Goal: Information Seeking & Learning: Learn about a topic

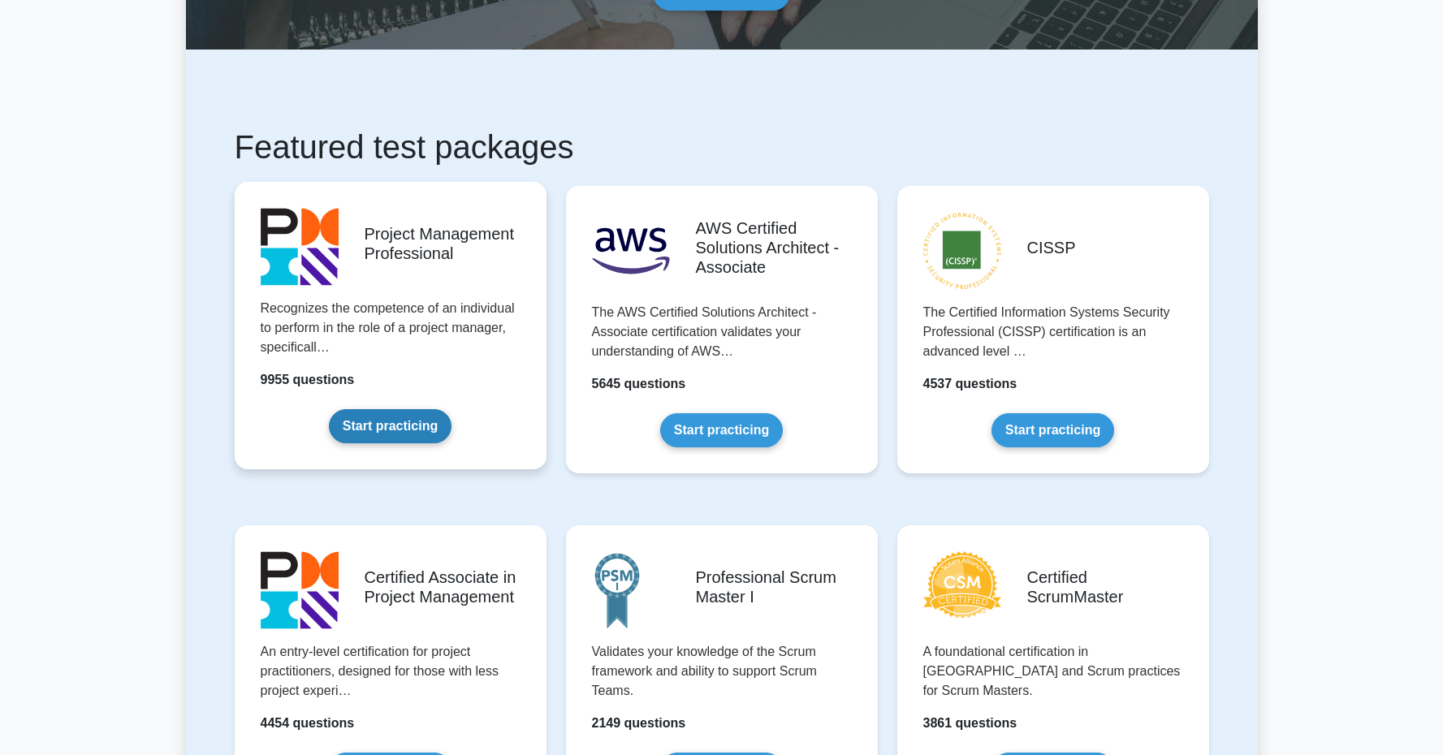
scroll to position [558, 0]
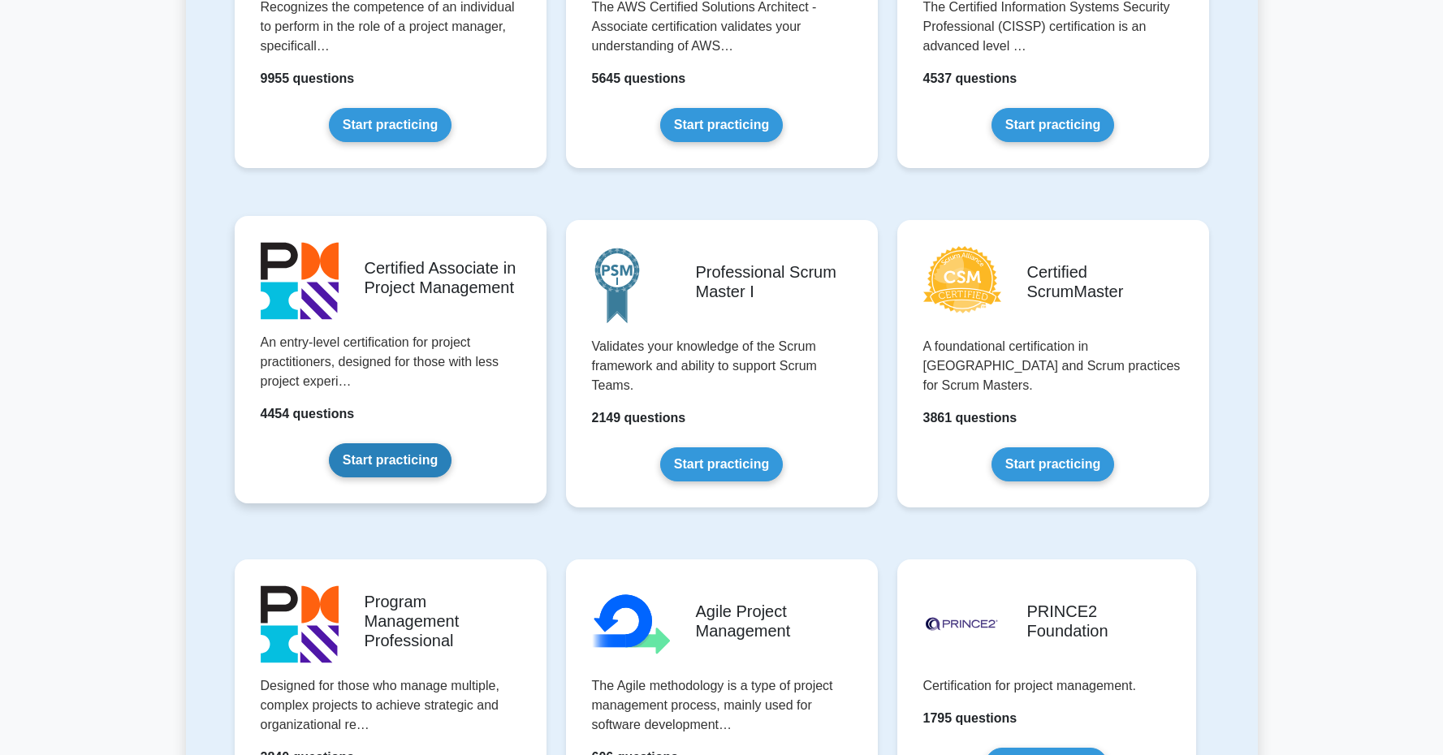
click at [428, 460] on link "Start practicing" at bounding box center [390, 460] width 123 height 34
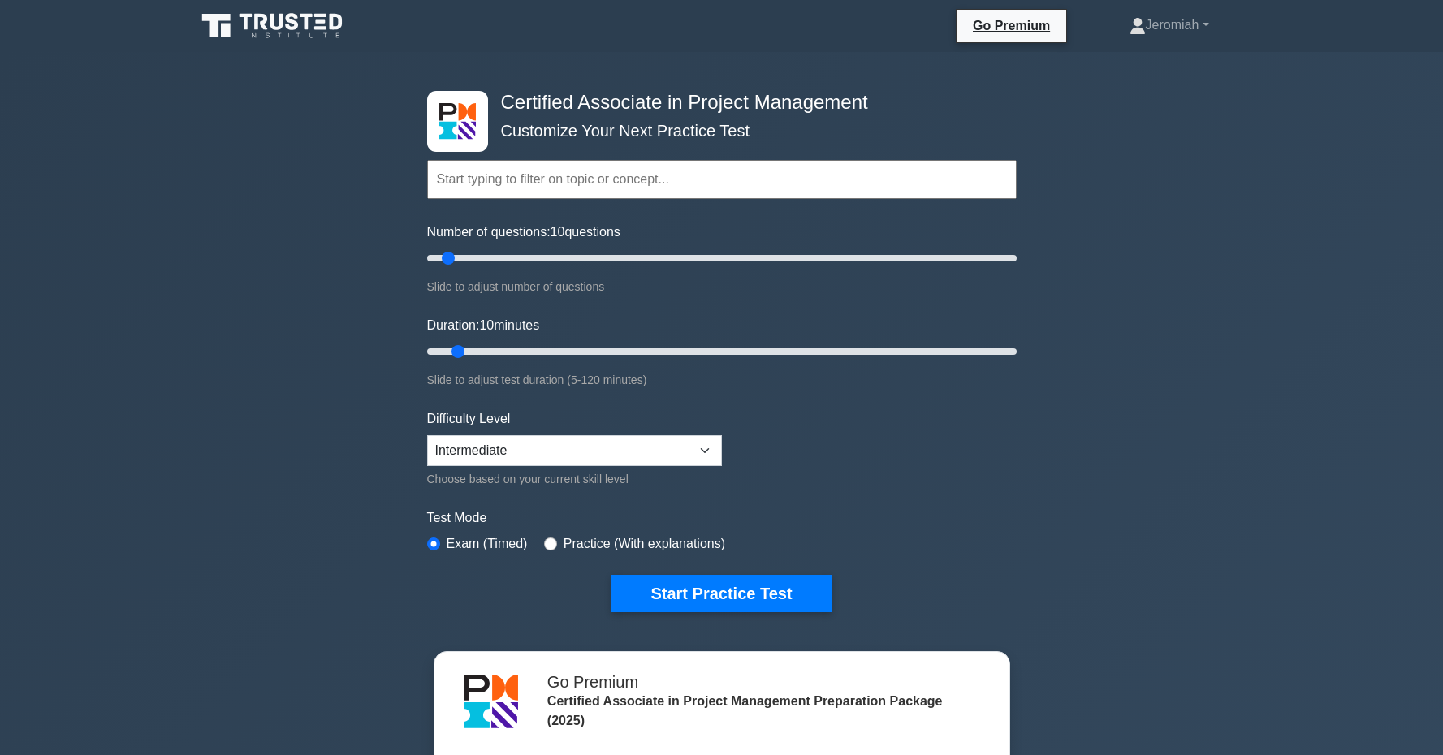
click at [566, 543] on label "Practice (With explanations)" at bounding box center [645, 543] width 162 height 19
click at [551, 544] on input "radio" at bounding box center [550, 544] width 13 height 13
radio input "true"
click at [715, 590] on button "Start Practice Test" at bounding box center [720, 593] width 219 height 37
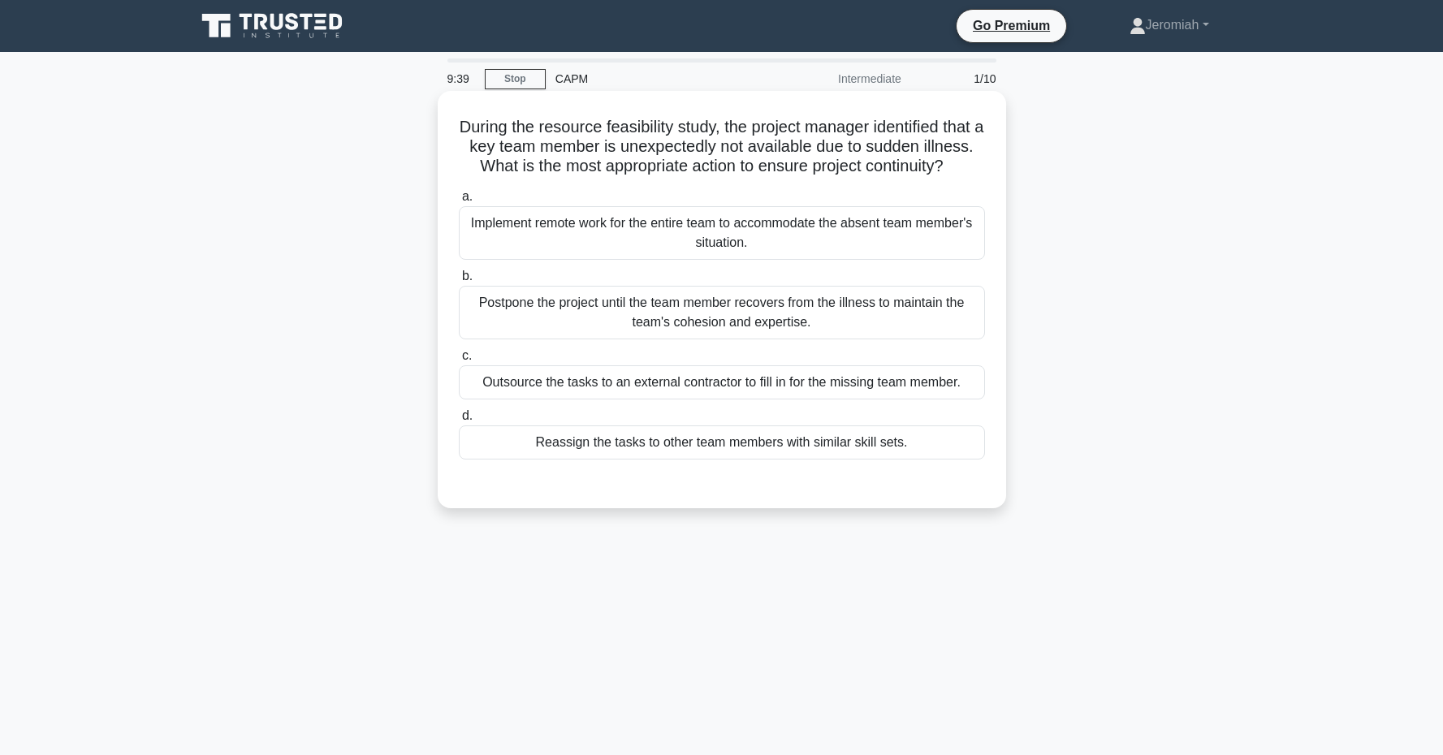
click at [654, 447] on div "Reassign the tasks to other team members with similar skill sets." at bounding box center [722, 443] width 526 height 34
click at [459, 421] on input "d. Reassign the tasks to other team members with similar skill sets." at bounding box center [459, 416] width 0 height 11
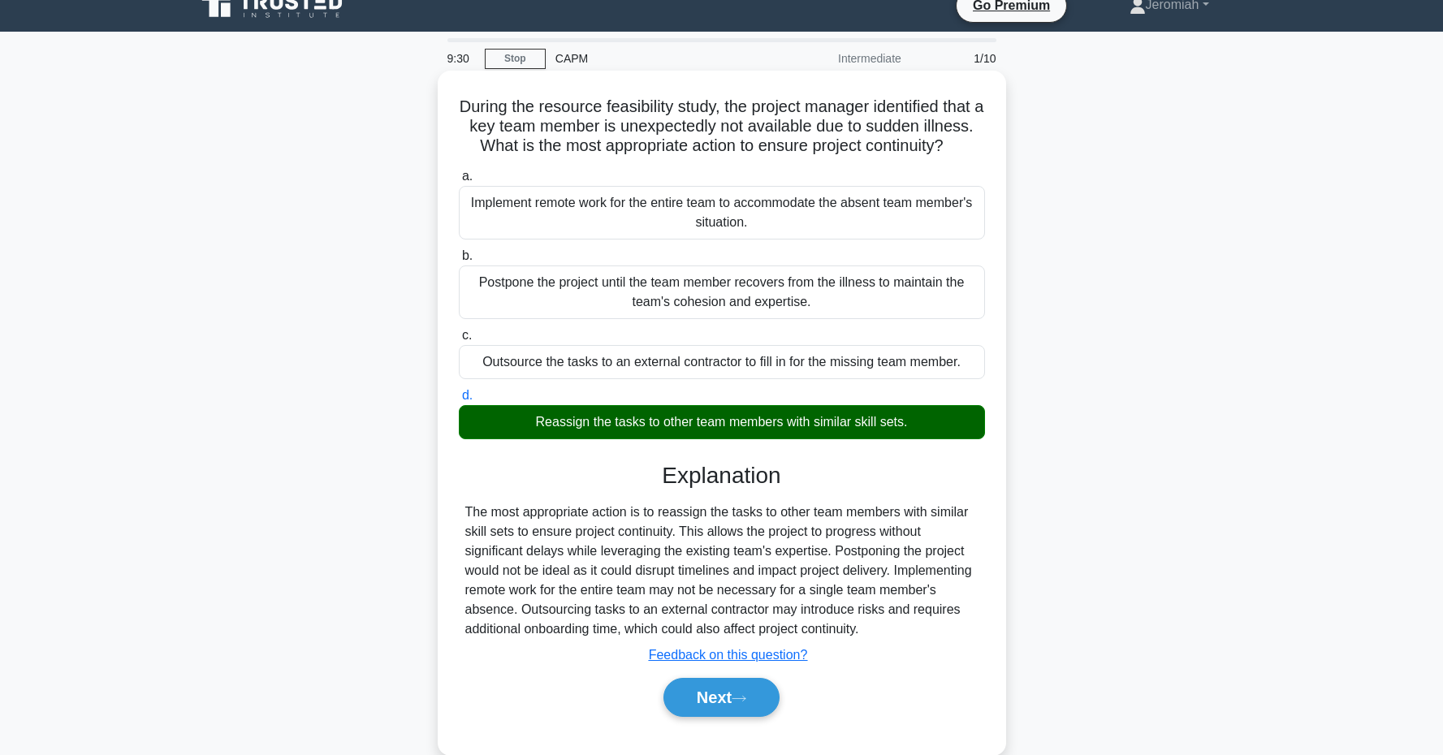
scroll to position [122, 0]
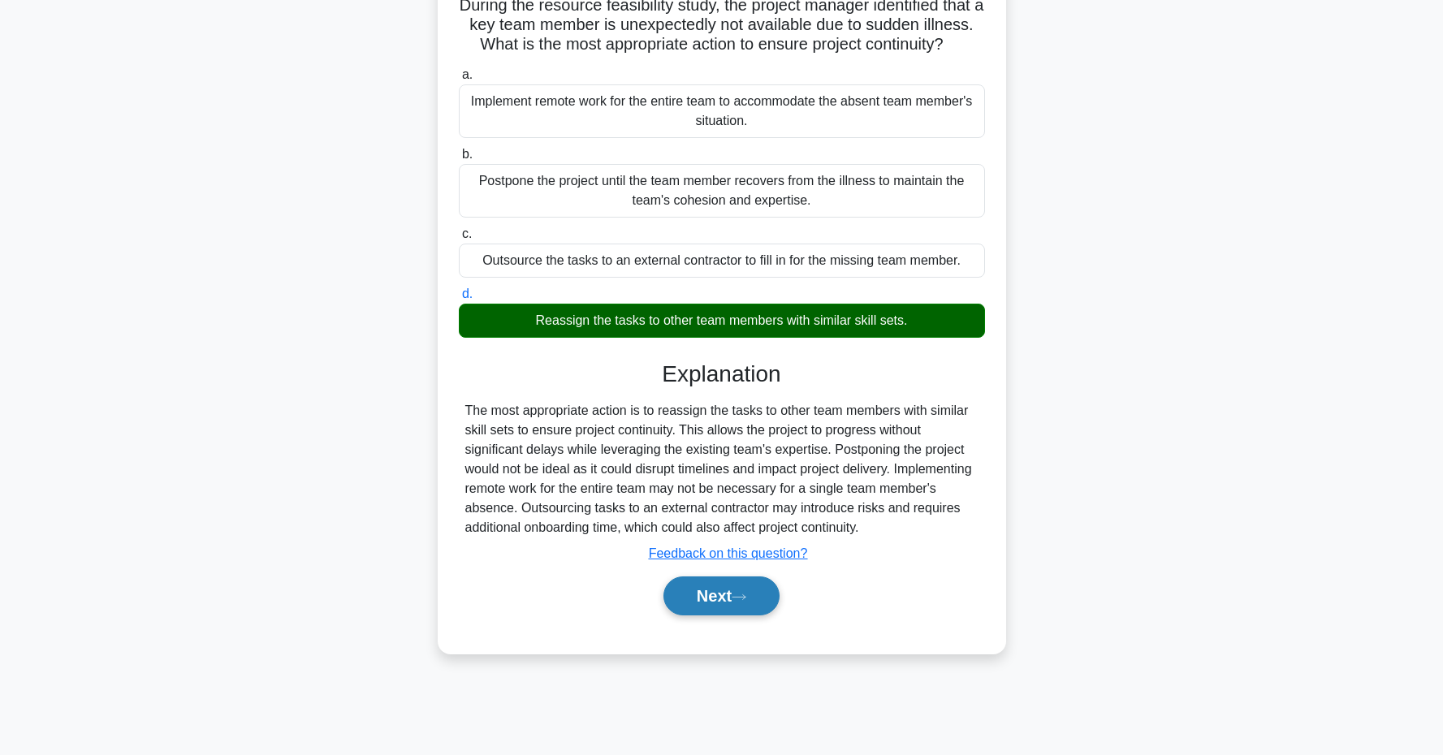
click at [706, 588] on button "Next" at bounding box center [721, 596] width 116 height 39
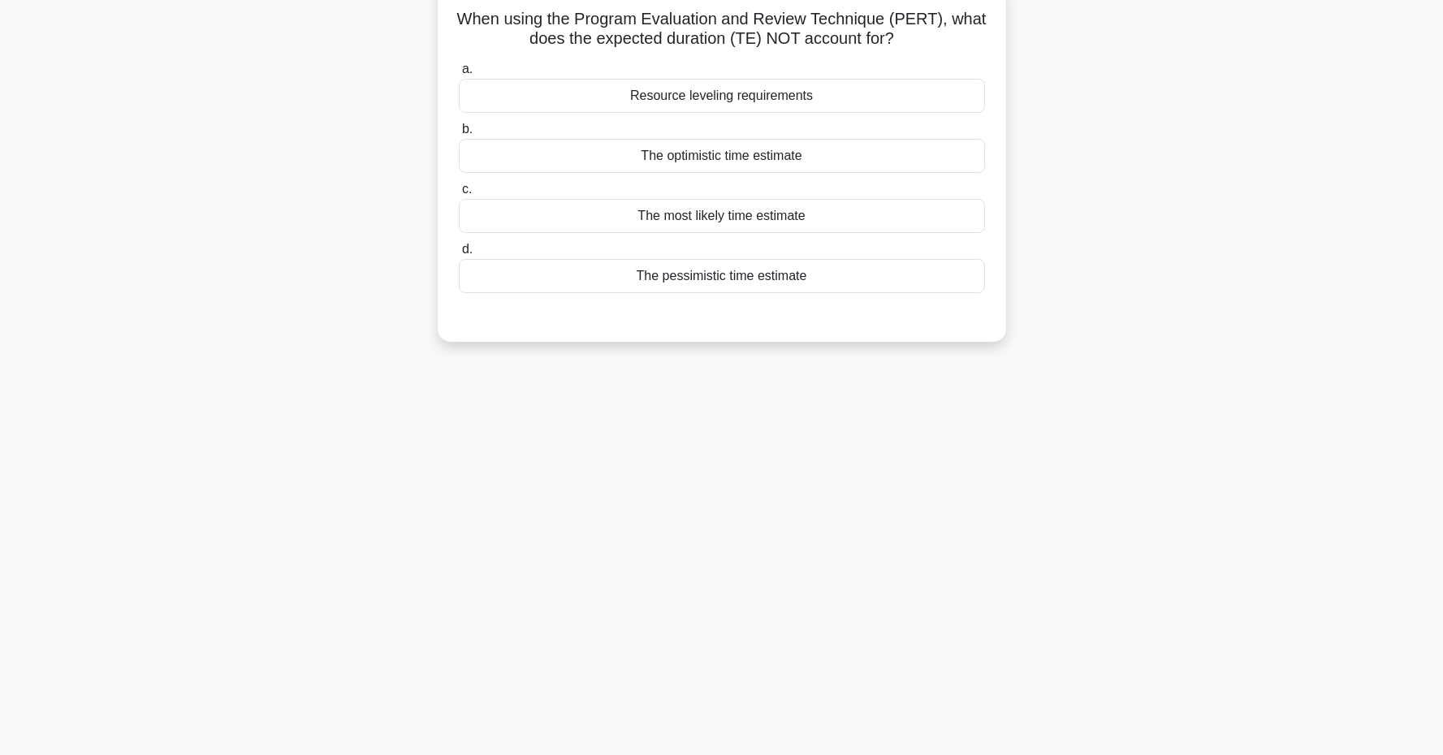
scroll to position [0, 0]
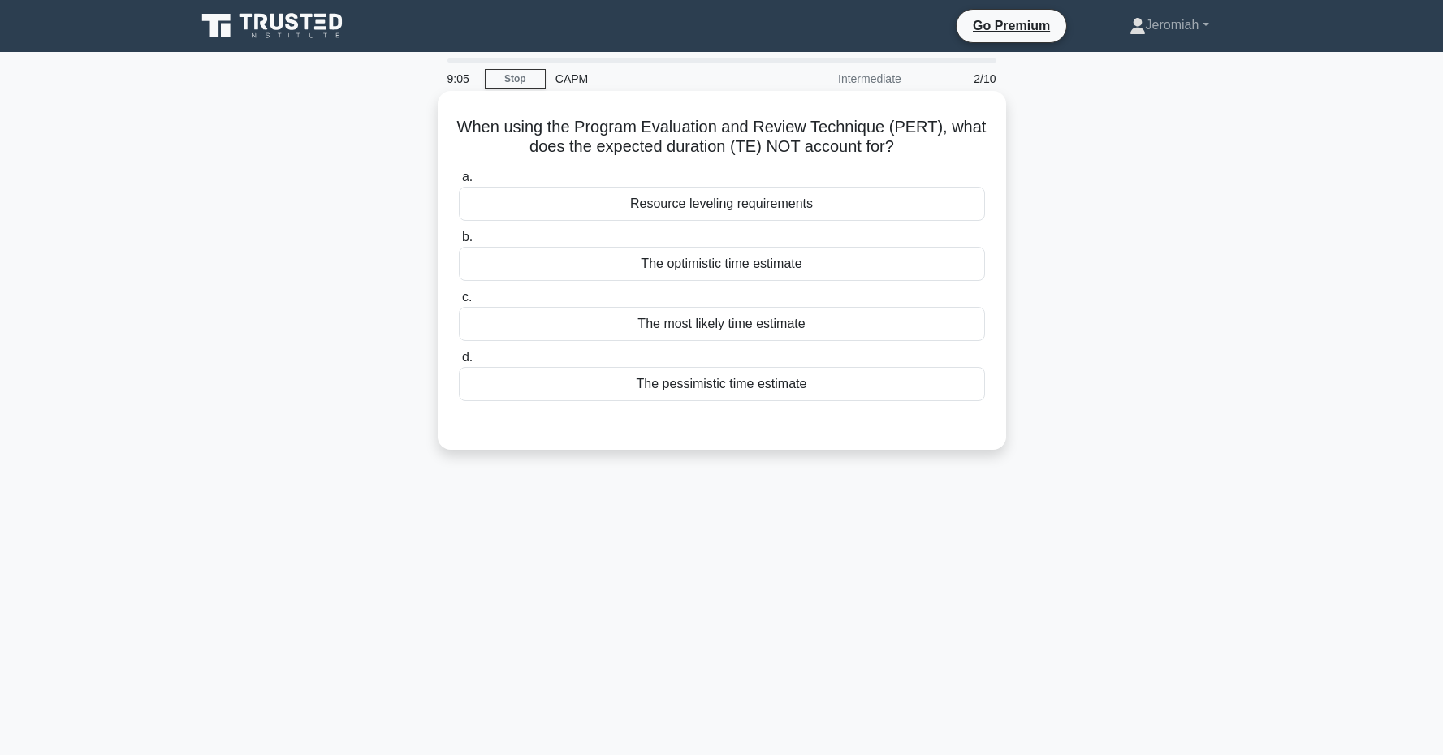
click at [718, 211] on div "Resource leveling requirements" at bounding box center [722, 204] width 526 height 34
click at [459, 183] on input "a. Resource leveling requirements" at bounding box center [459, 177] width 0 height 11
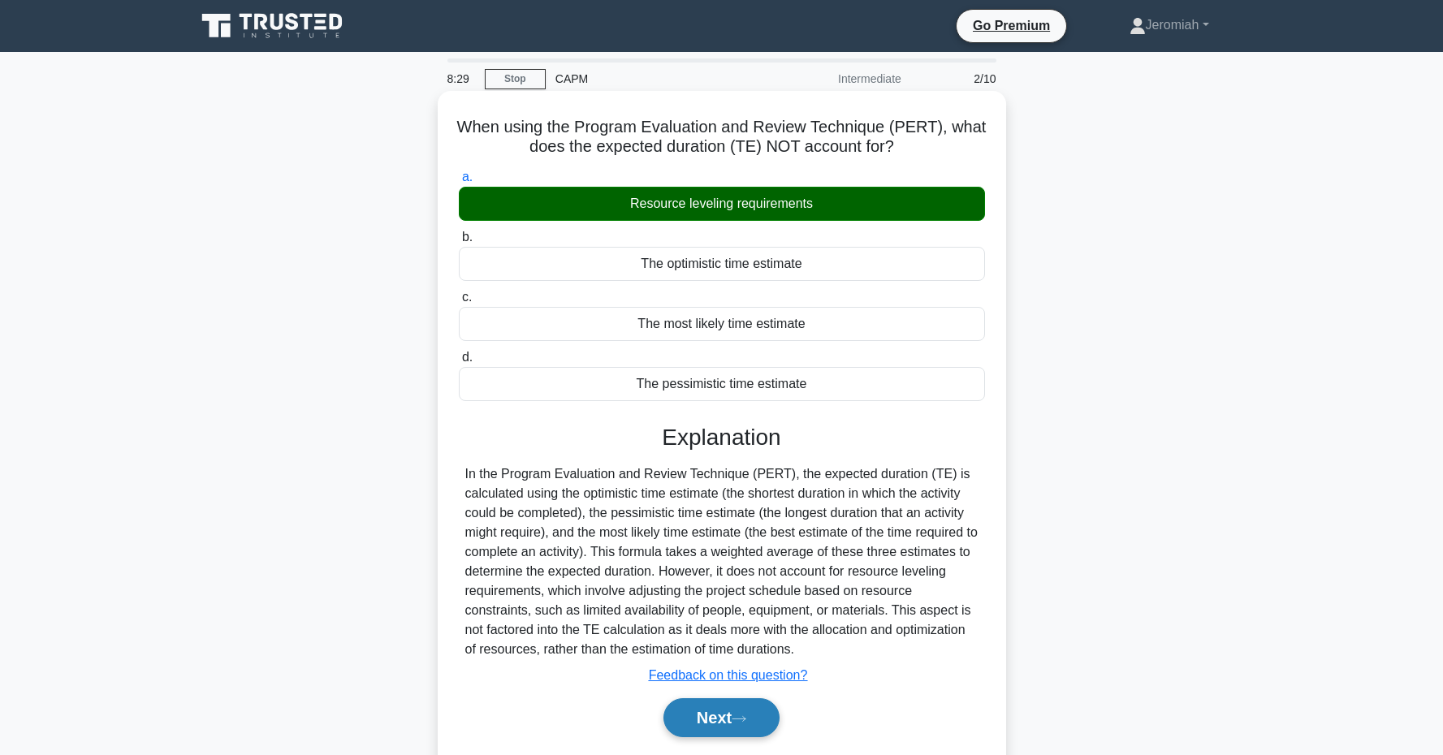
click at [702, 714] on button "Next" at bounding box center [721, 717] width 116 height 39
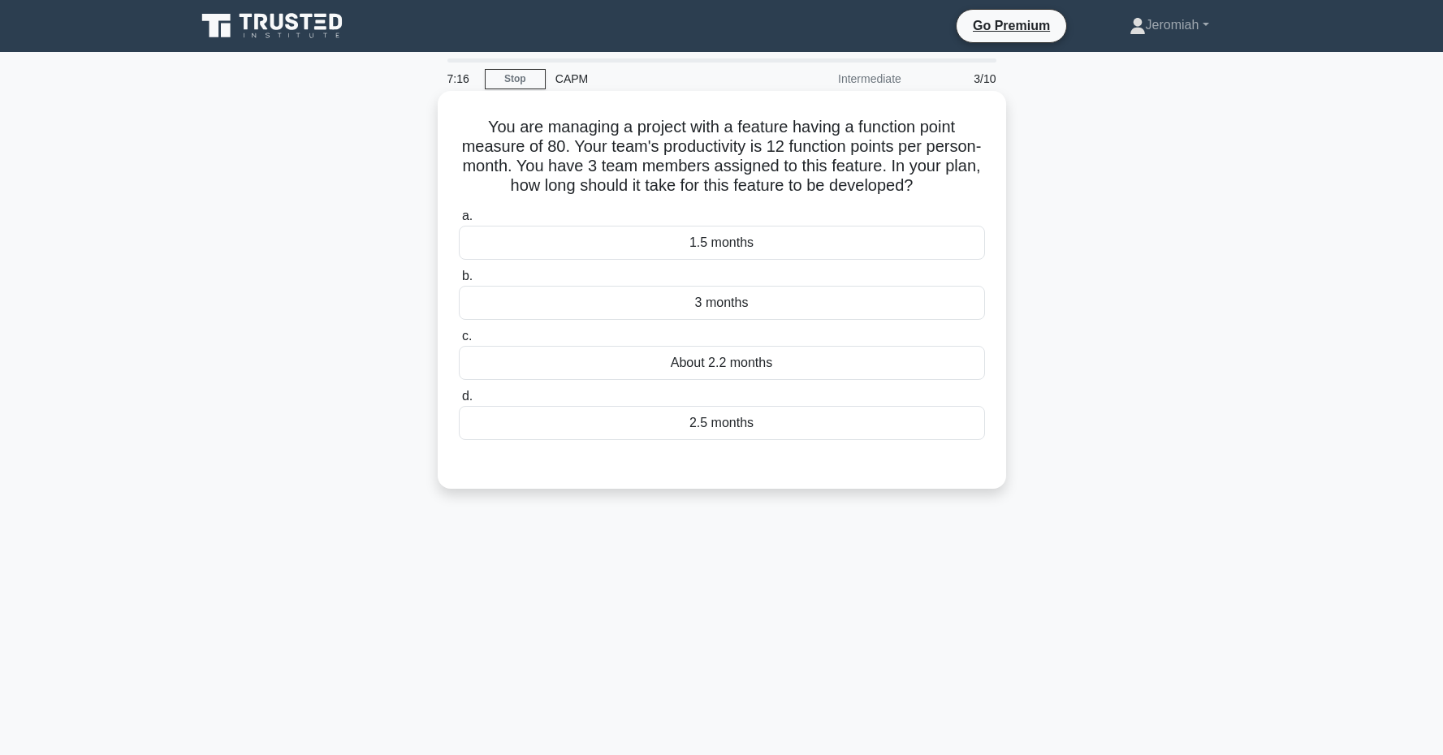
click at [760, 366] on div "About 2.2 months" at bounding box center [722, 363] width 526 height 34
click at [459, 342] on input "c. About 2.2 months" at bounding box center [459, 336] width 0 height 11
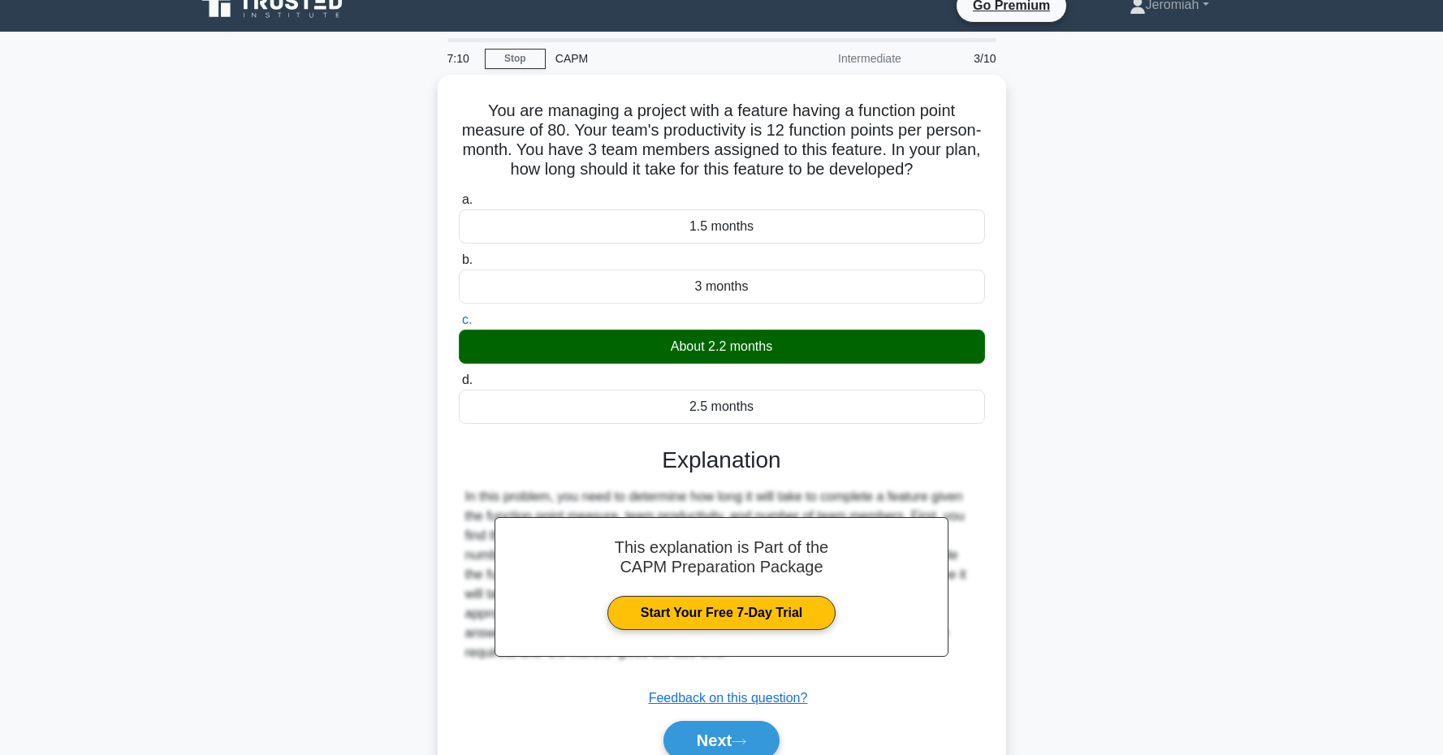
scroll to position [41, 0]
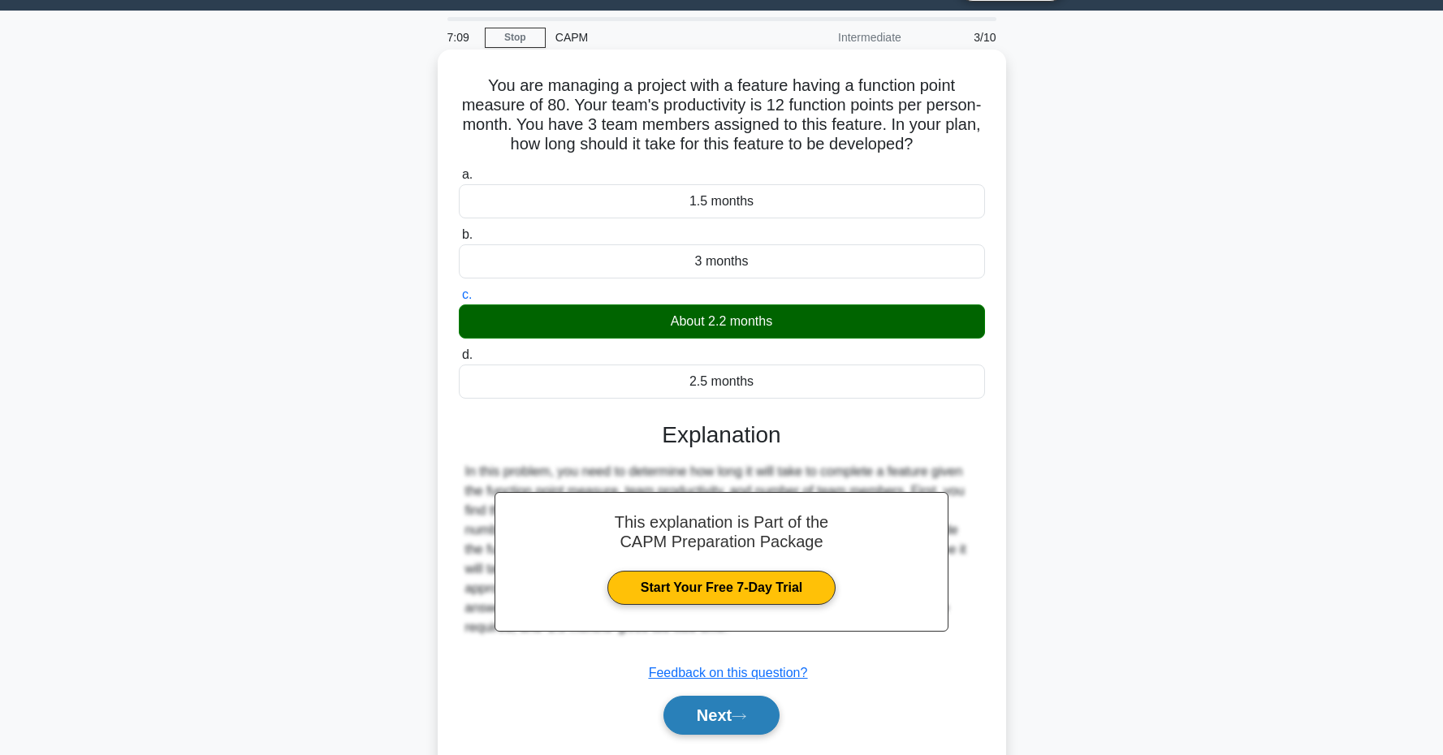
click at [764, 709] on button "Next" at bounding box center [721, 715] width 116 height 39
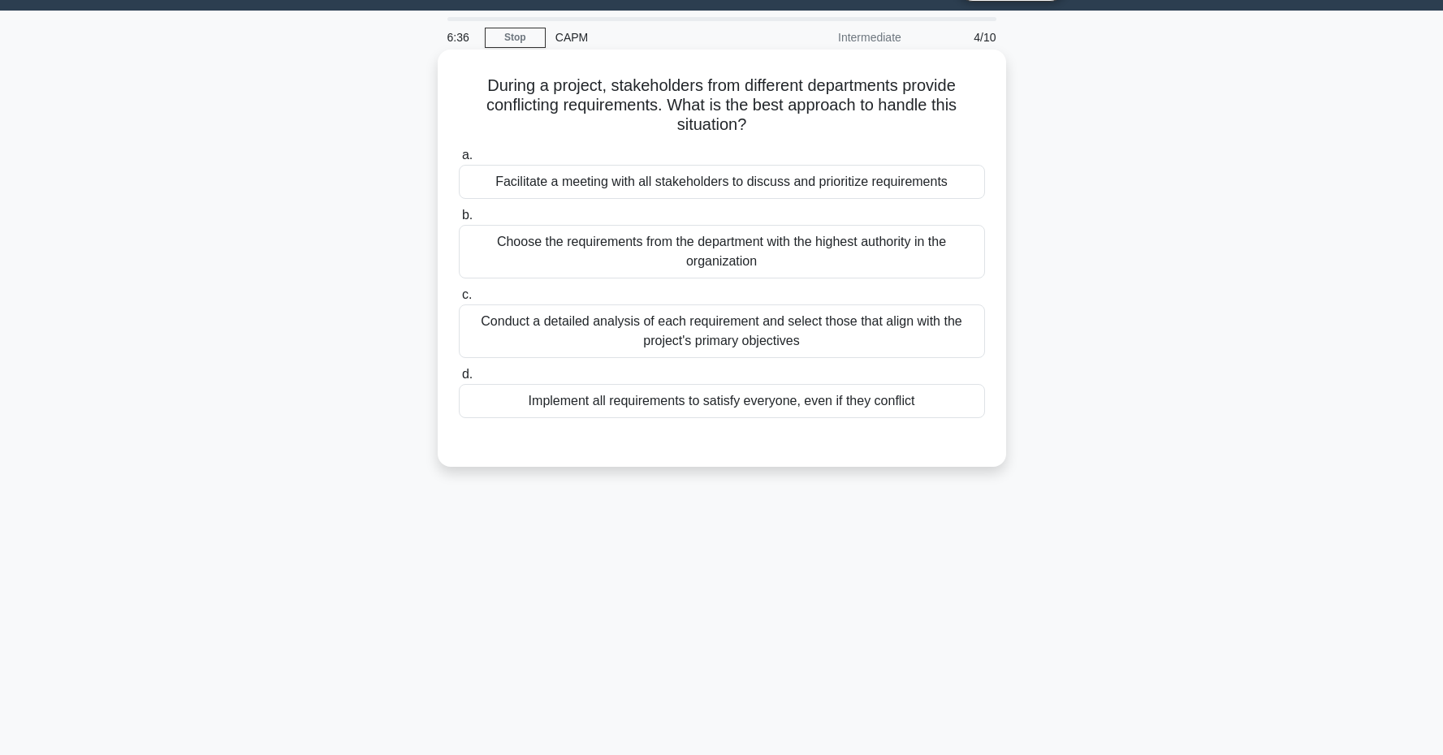
click at [608, 335] on div "Conduct a detailed analysis of each requirement and select those that align wit…" at bounding box center [722, 332] width 526 height 54
click at [459, 300] on input "c. Conduct a detailed analysis of each requirement and select those that align …" at bounding box center [459, 295] width 0 height 11
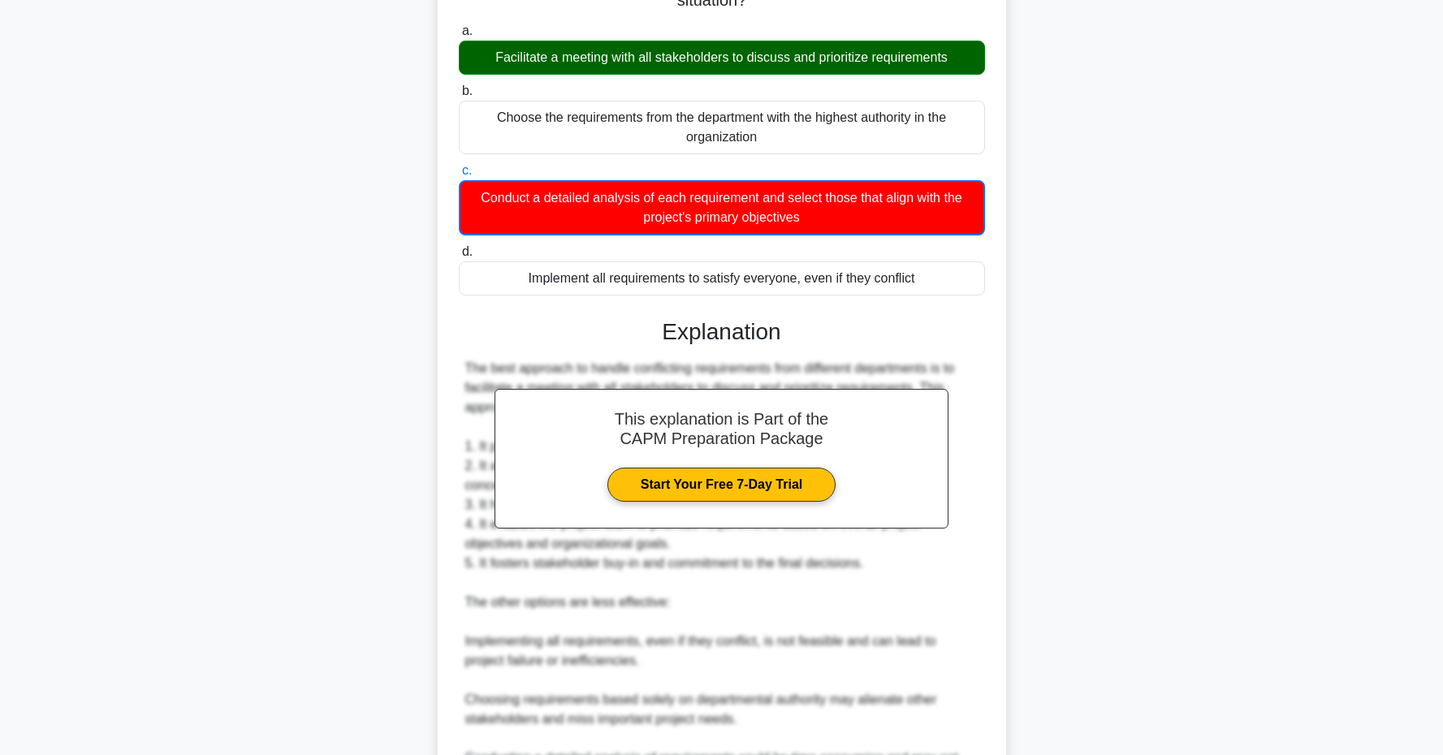
scroll to position [380, 0]
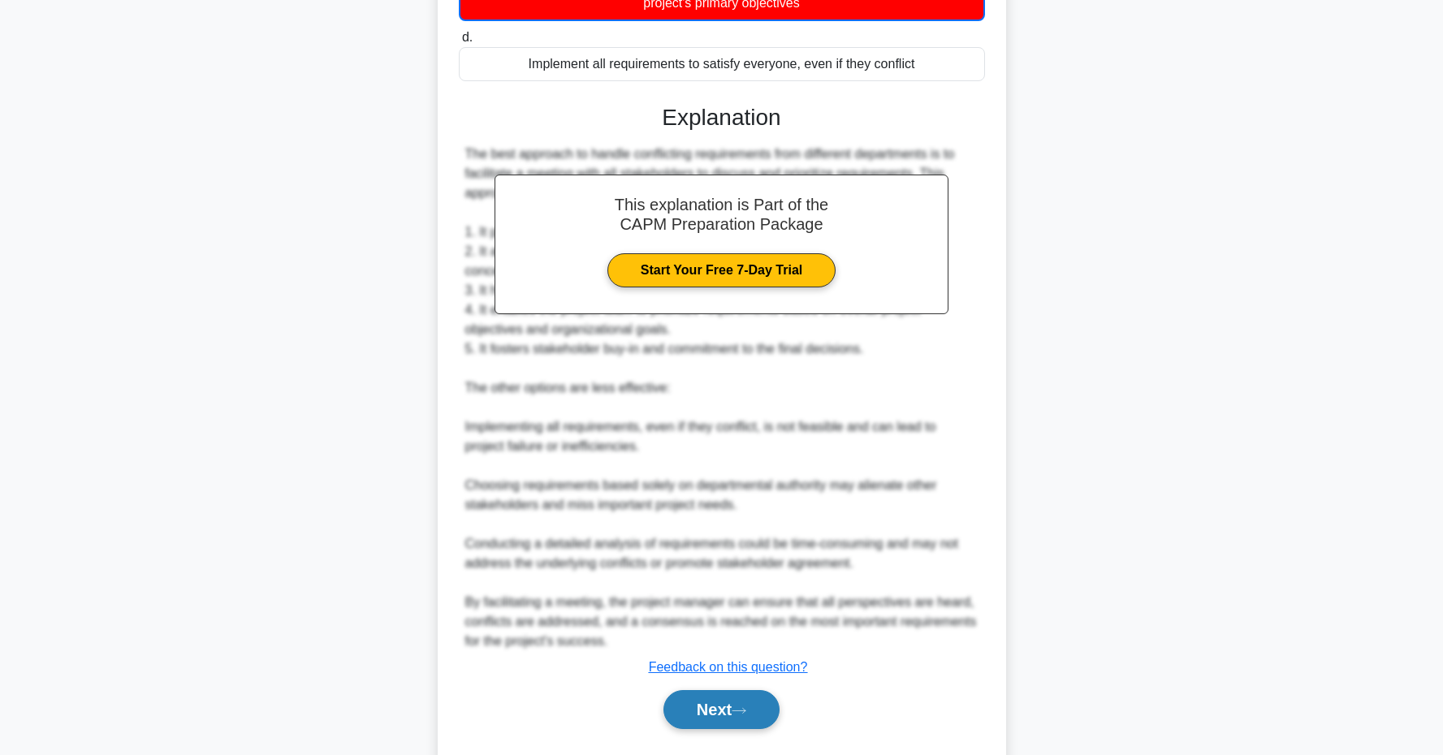
click at [728, 701] on button "Next" at bounding box center [721, 709] width 116 height 39
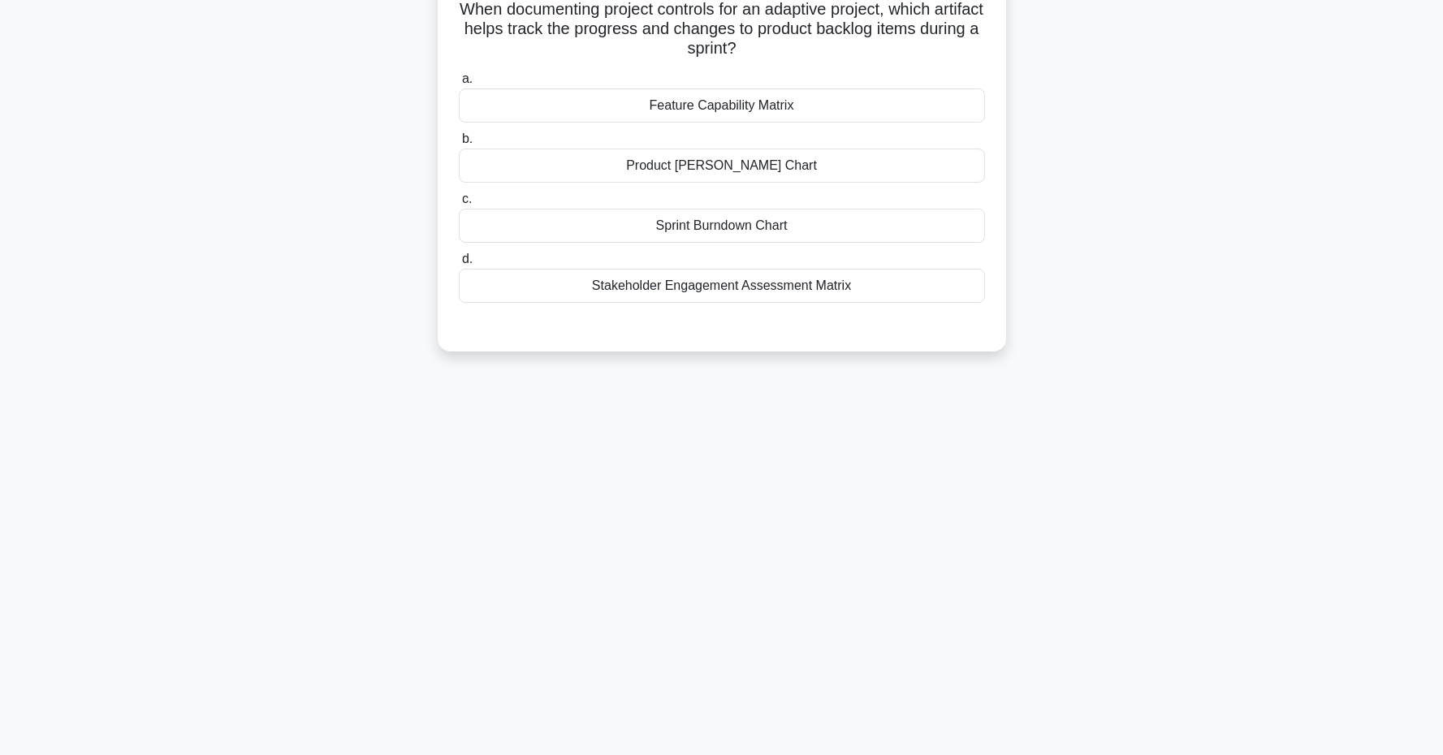
scroll to position [91, 0]
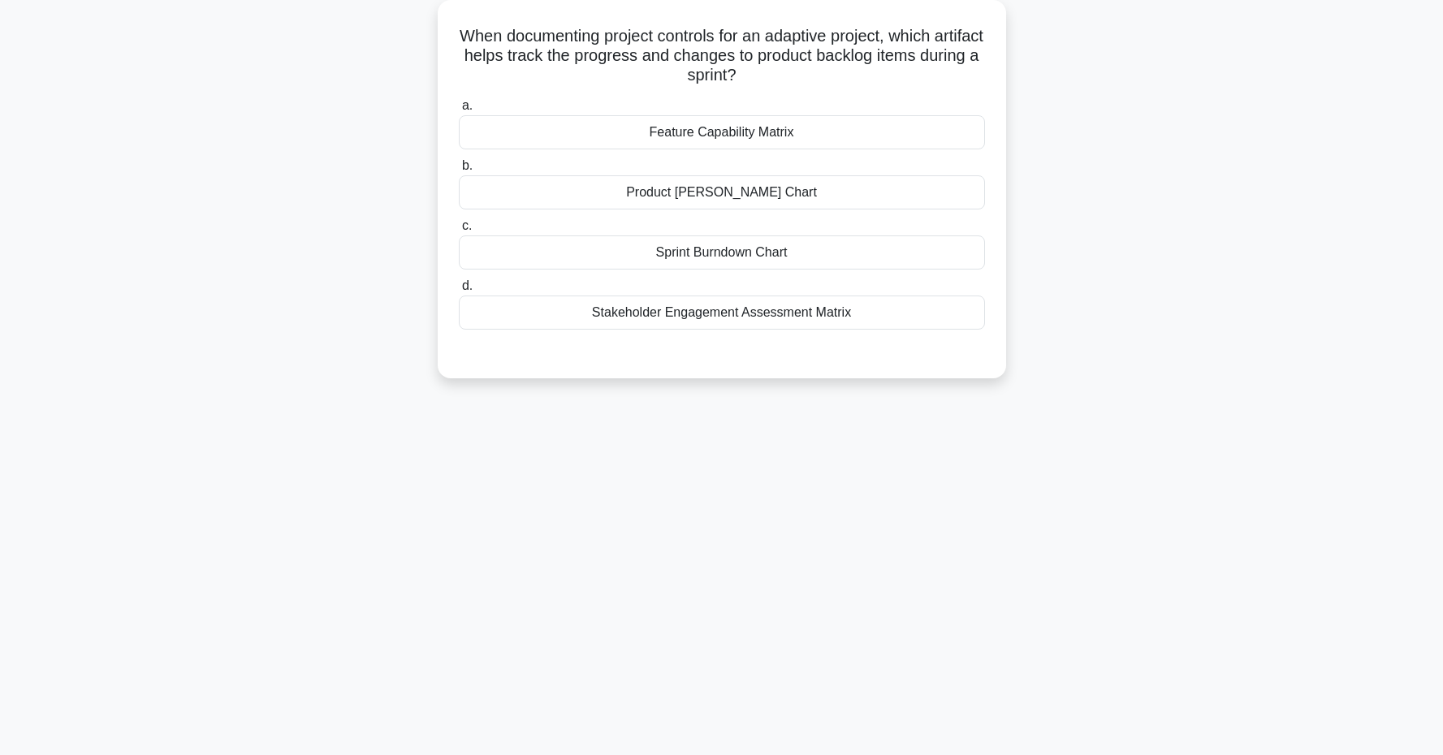
click at [689, 200] on div "Product Gantt Chart" at bounding box center [722, 192] width 526 height 34
click at [459, 171] on input "b. Product Gantt Chart" at bounding box center [459, 166] width 0 height 11
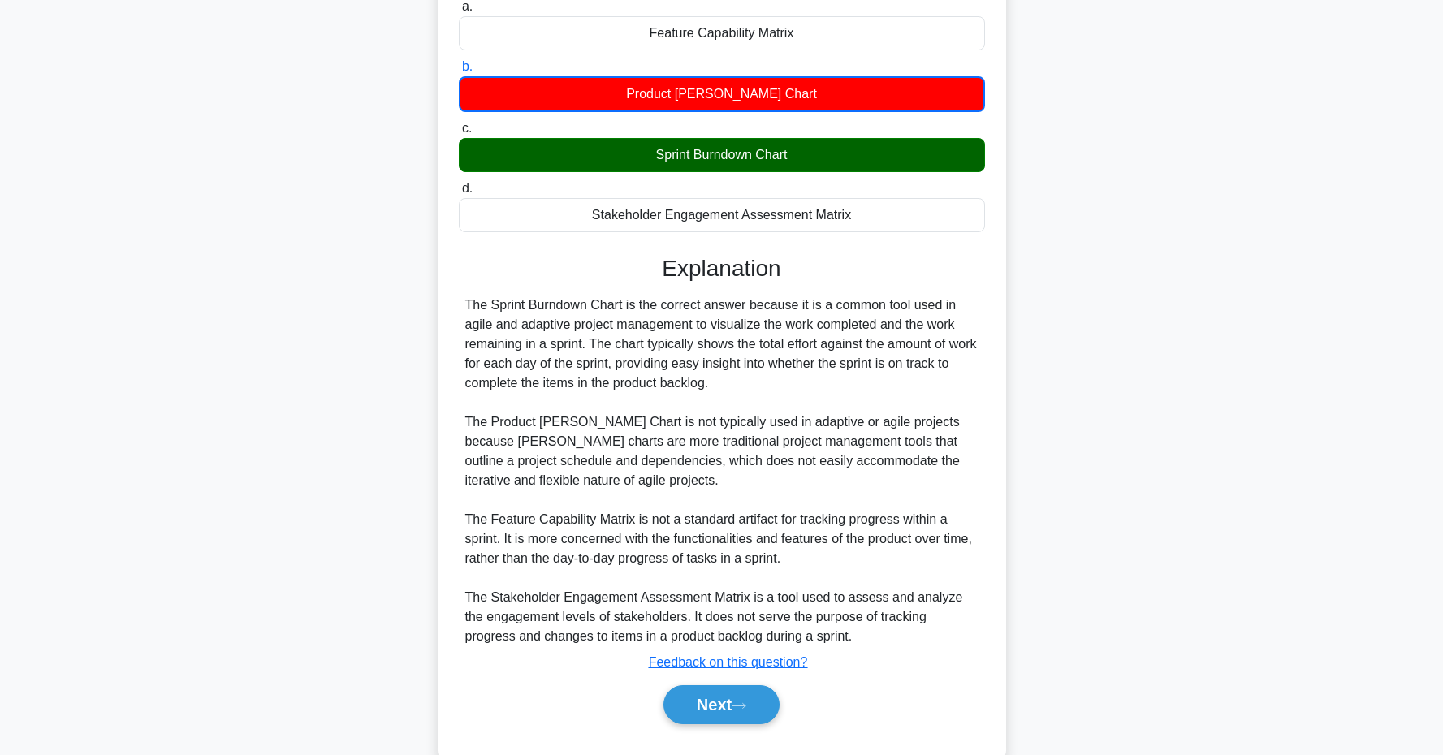
scroll to position [205, 0]
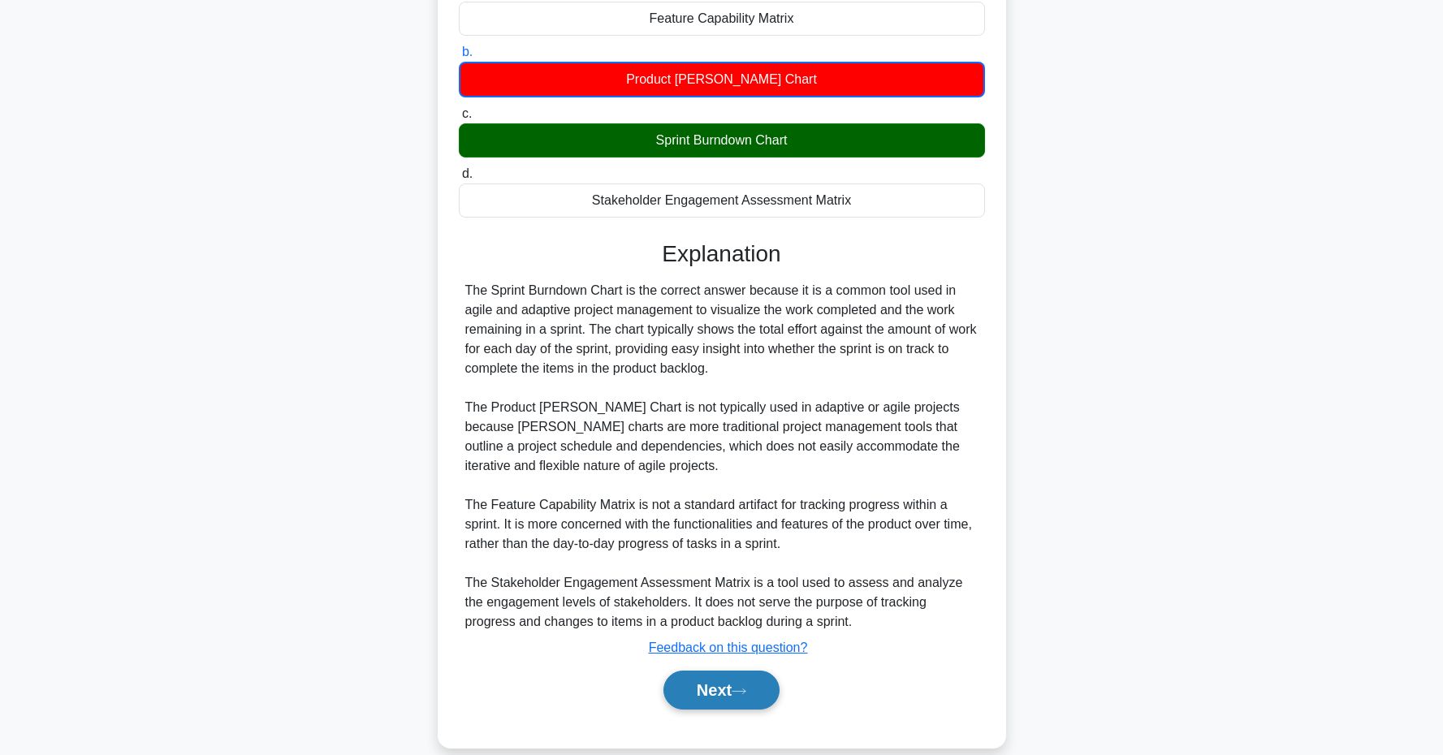
click at [740, 685] on button "Next" at bounding box center [721, 690] width 116 height 39
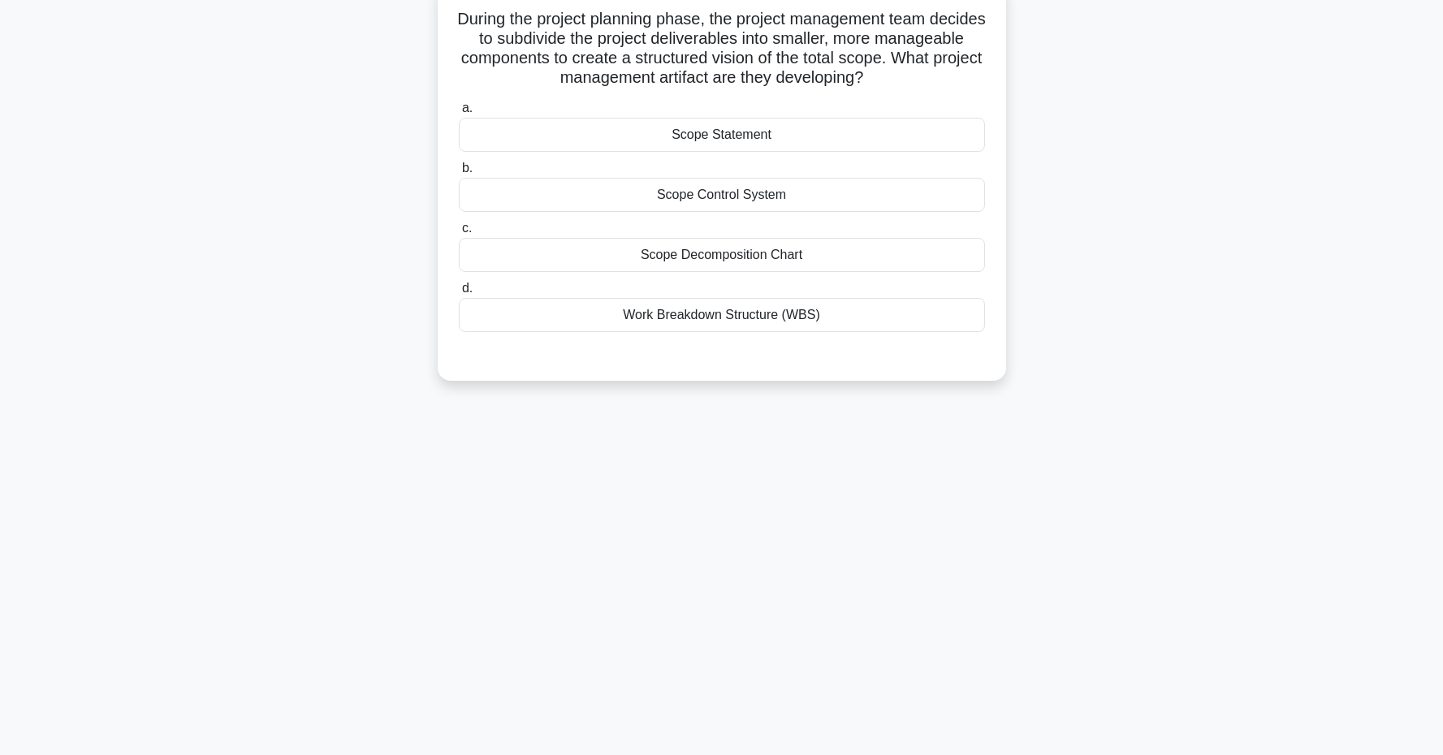
scroll to position [19, 0]
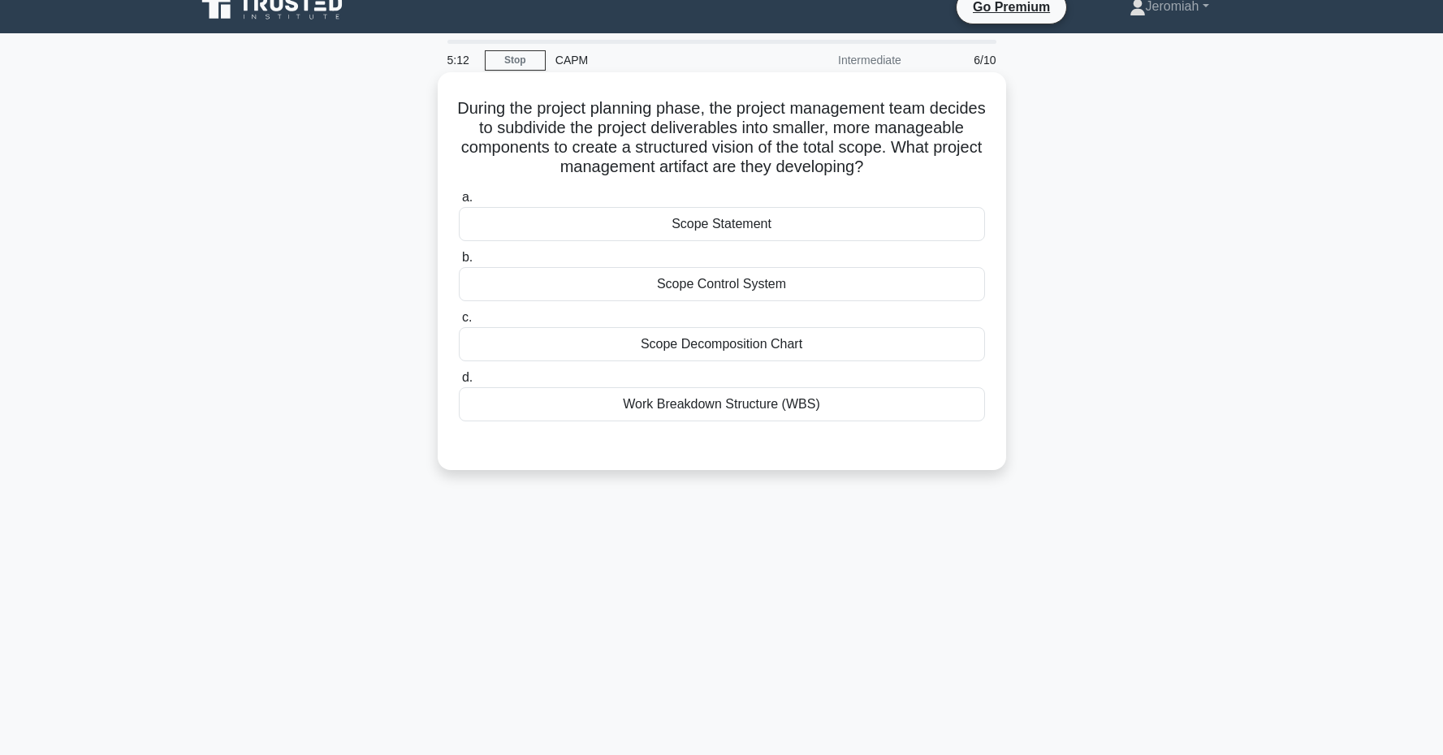
click at [730, 400] on div "Work Breakdown Structure (WBS)" at bounding box center [722, 404] width 526 height 34
click at [459, 383] on input "d. Work Breakdown Structure (WBS)" at bounding box center [459, 378] width 0 height 11
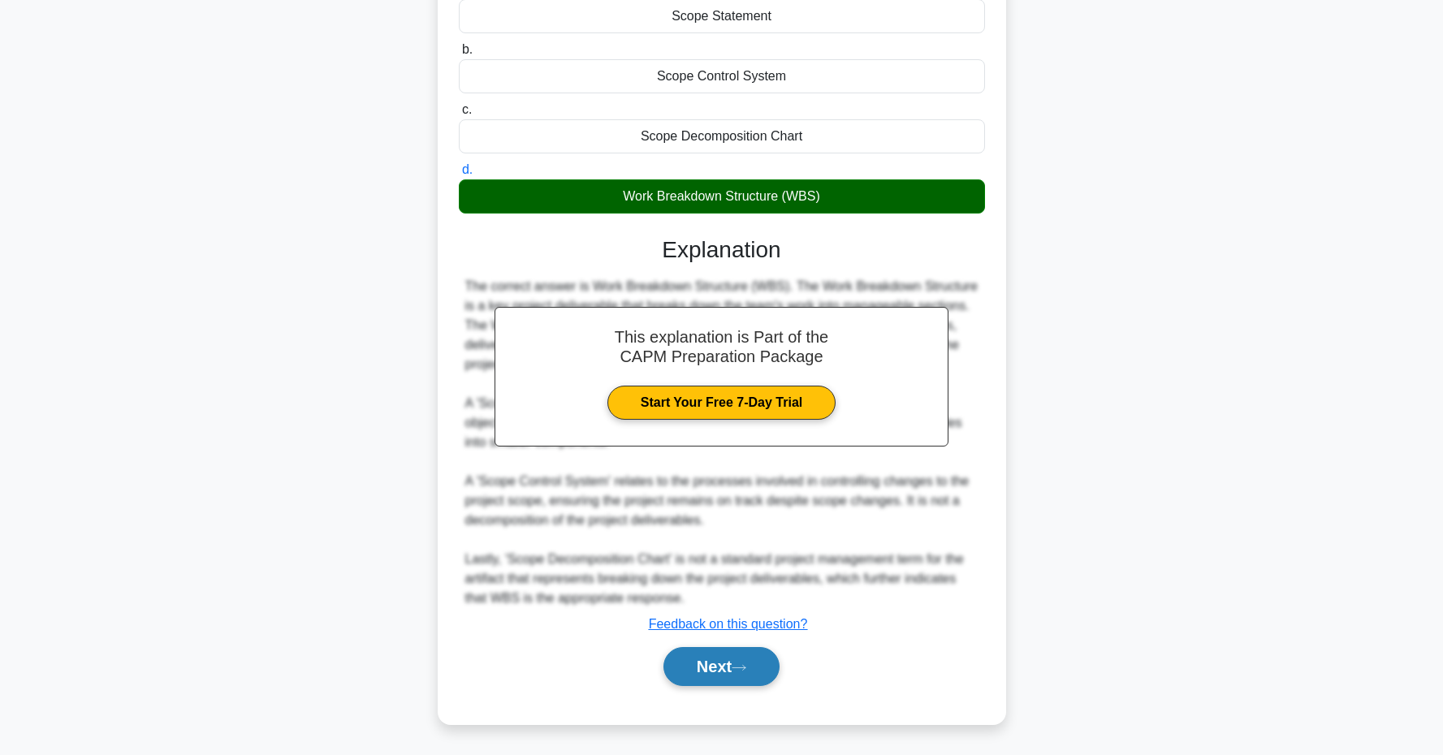
scroll to position [227, 0]
click at [746, 668] on icon at bounding box center [739, 667] width 15 height 9
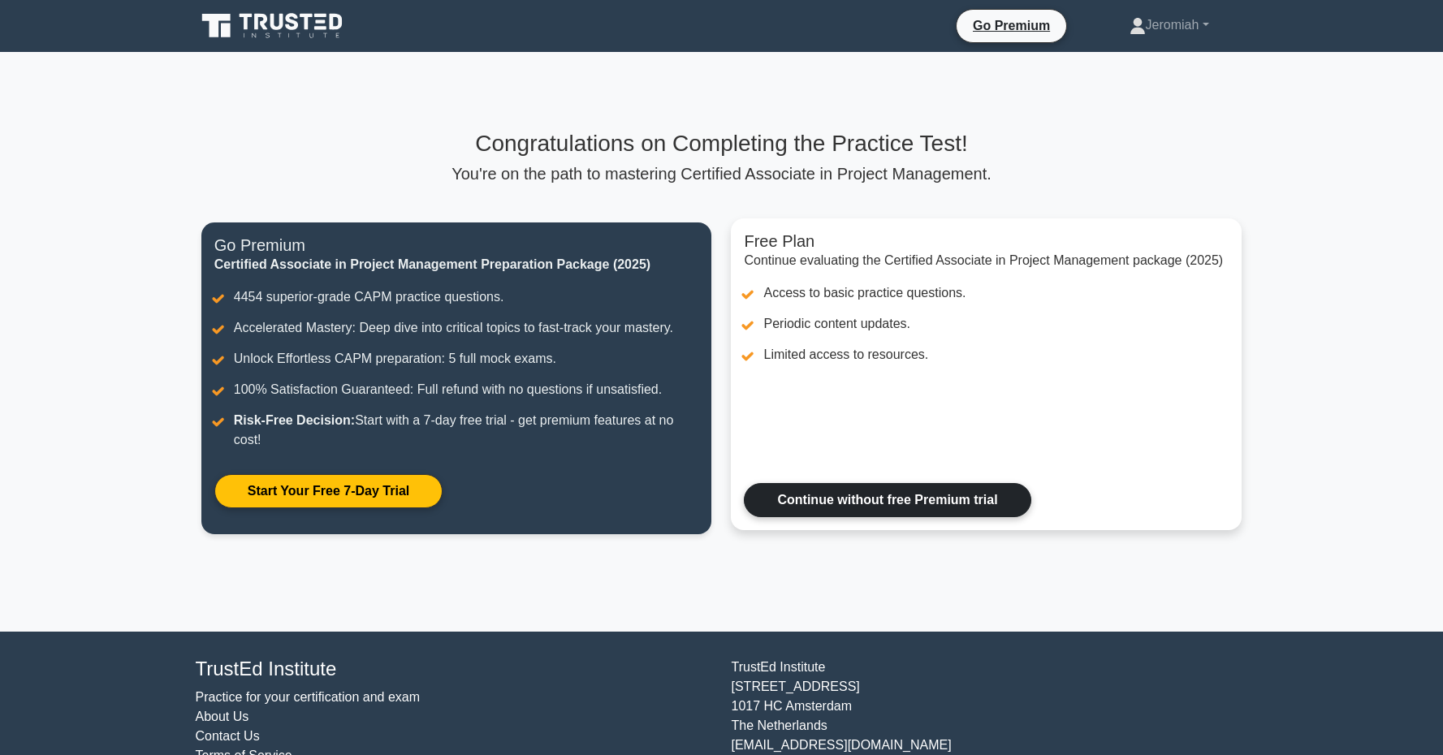
click at [808, 498] on link "Continue without free Premium trial" at bounding box center [887, 500] width 287 height 34
